Goal: Task Accomplishment & Management: Manage account settings

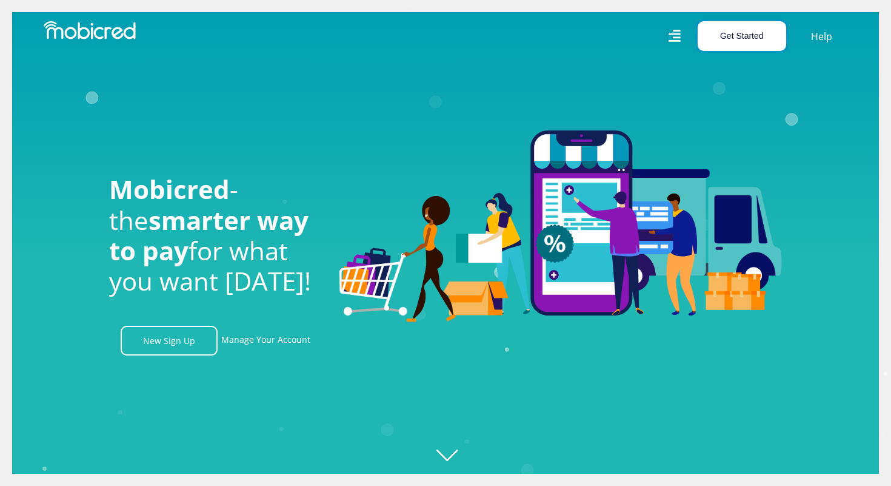
click at [717, 36] on button "Get Started" at bounding box center [742, 36] width 89 height 30
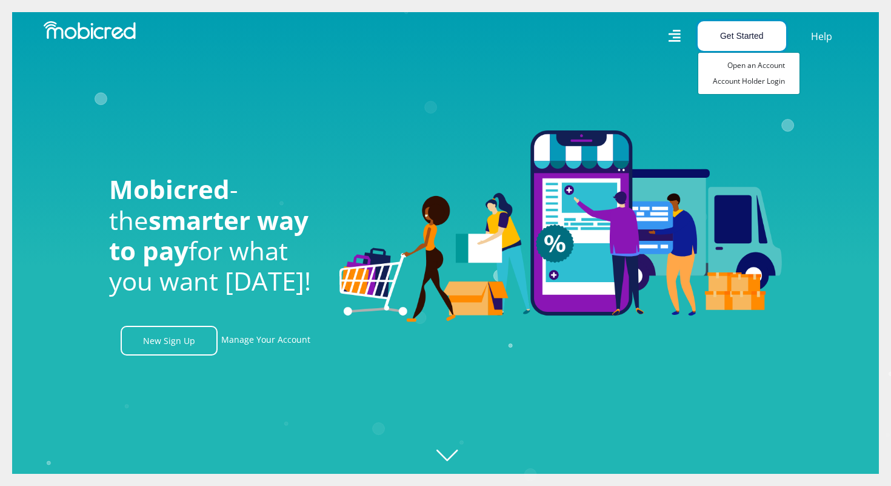
scroll to position [0, 864]
click at [747, 82] on link "Account Holder Login" at bounding box center [748, 81] width 101 height 16
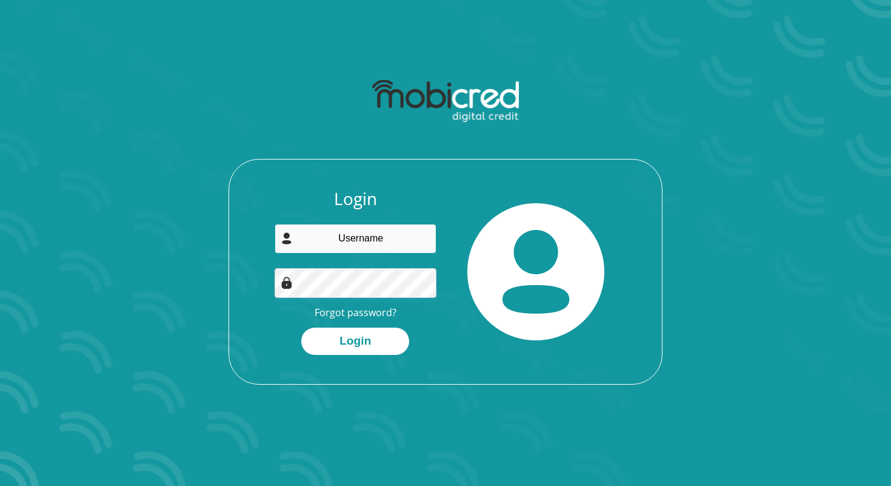
click at [380, 236] on input "email" at bounding box center [356, 239] width 162 height 30
type input "robertsabigail02@gmail.com"
